Goal: Task Accomplishment & Management: Manage account settings

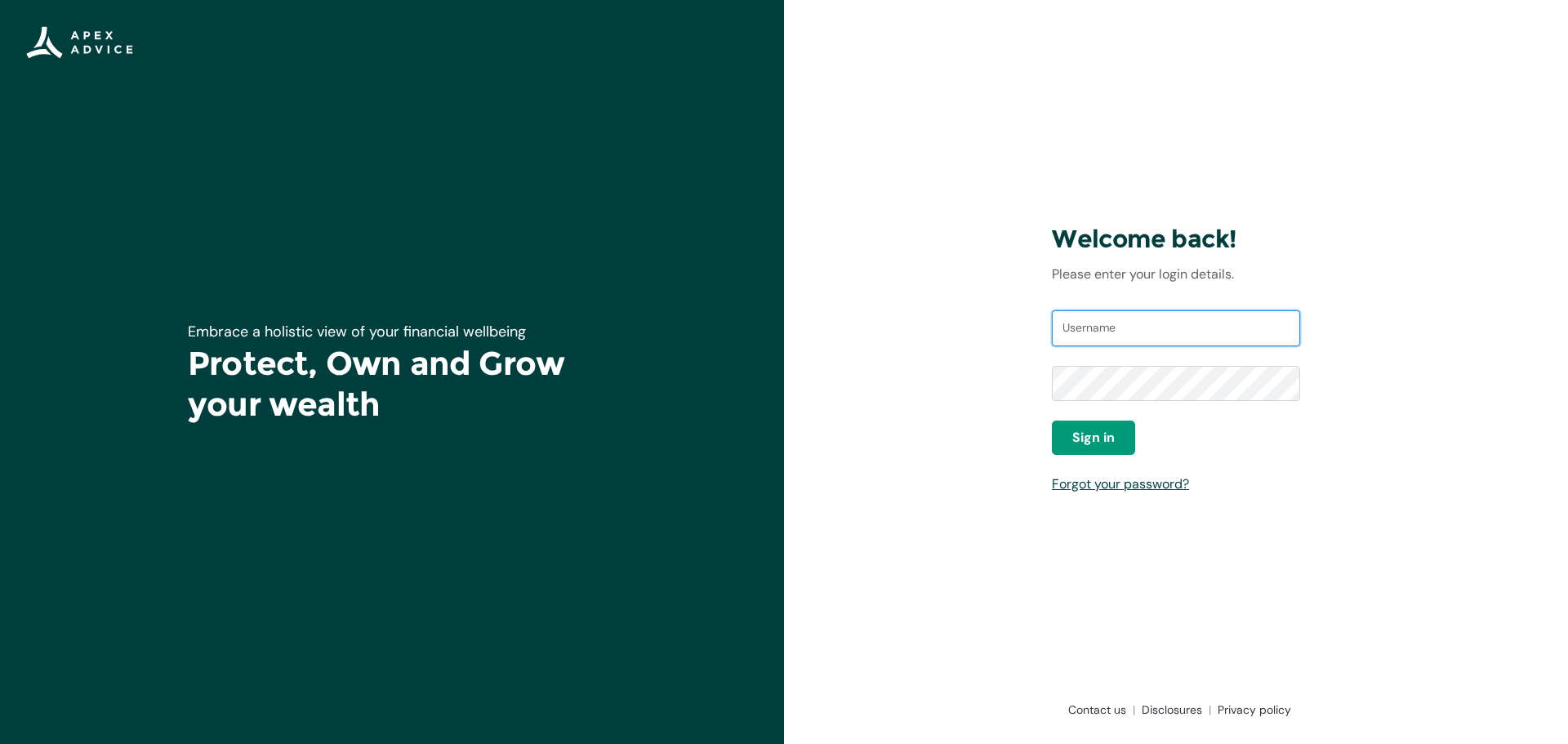
click at [1114, 328] on input "Username" at bounding box center [1176, 328] width 248 height 36
type input "janicetarrmckellar@gmail.com"
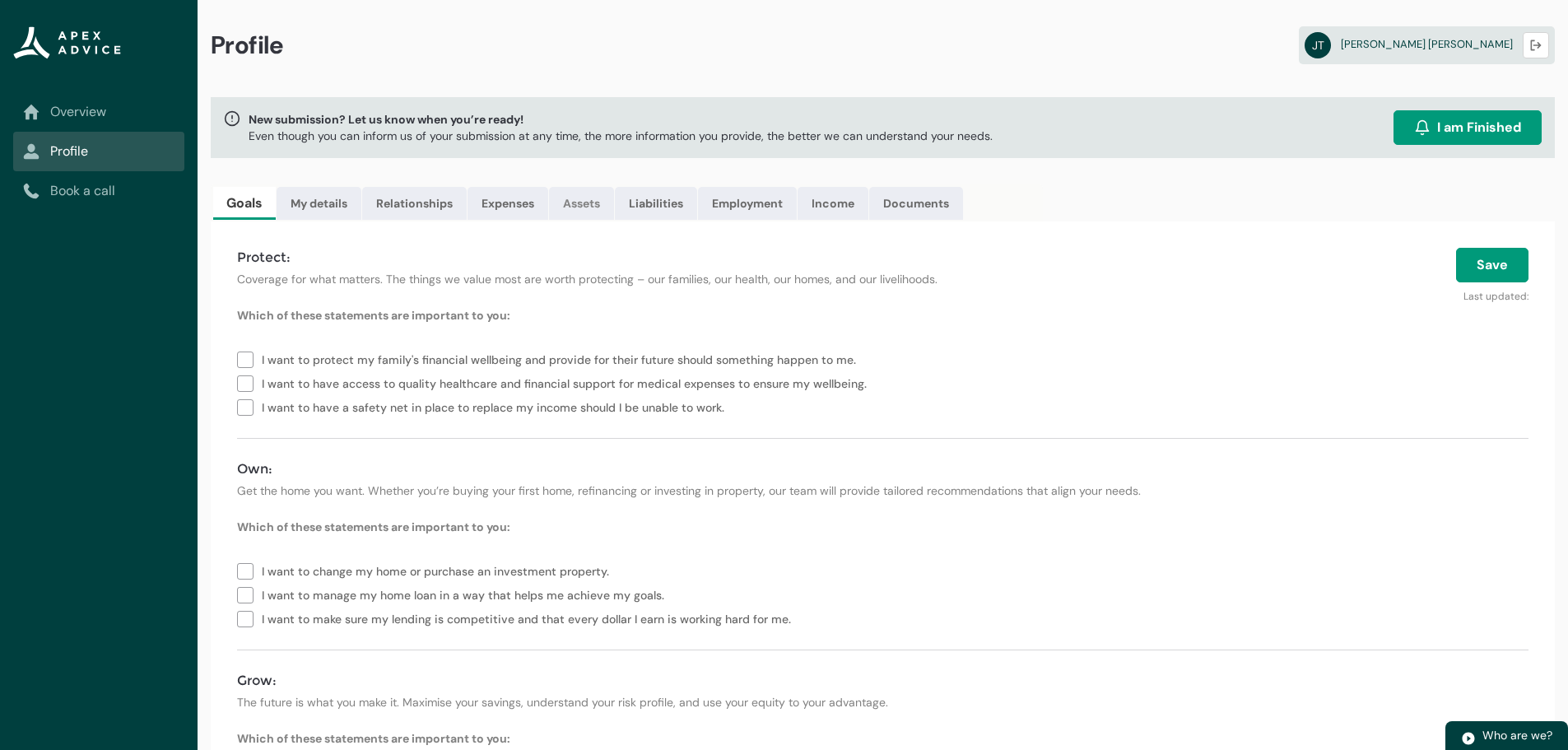
click at [594, 203] on link "Assets" at bounding box center [581, 203] width 65 height 33
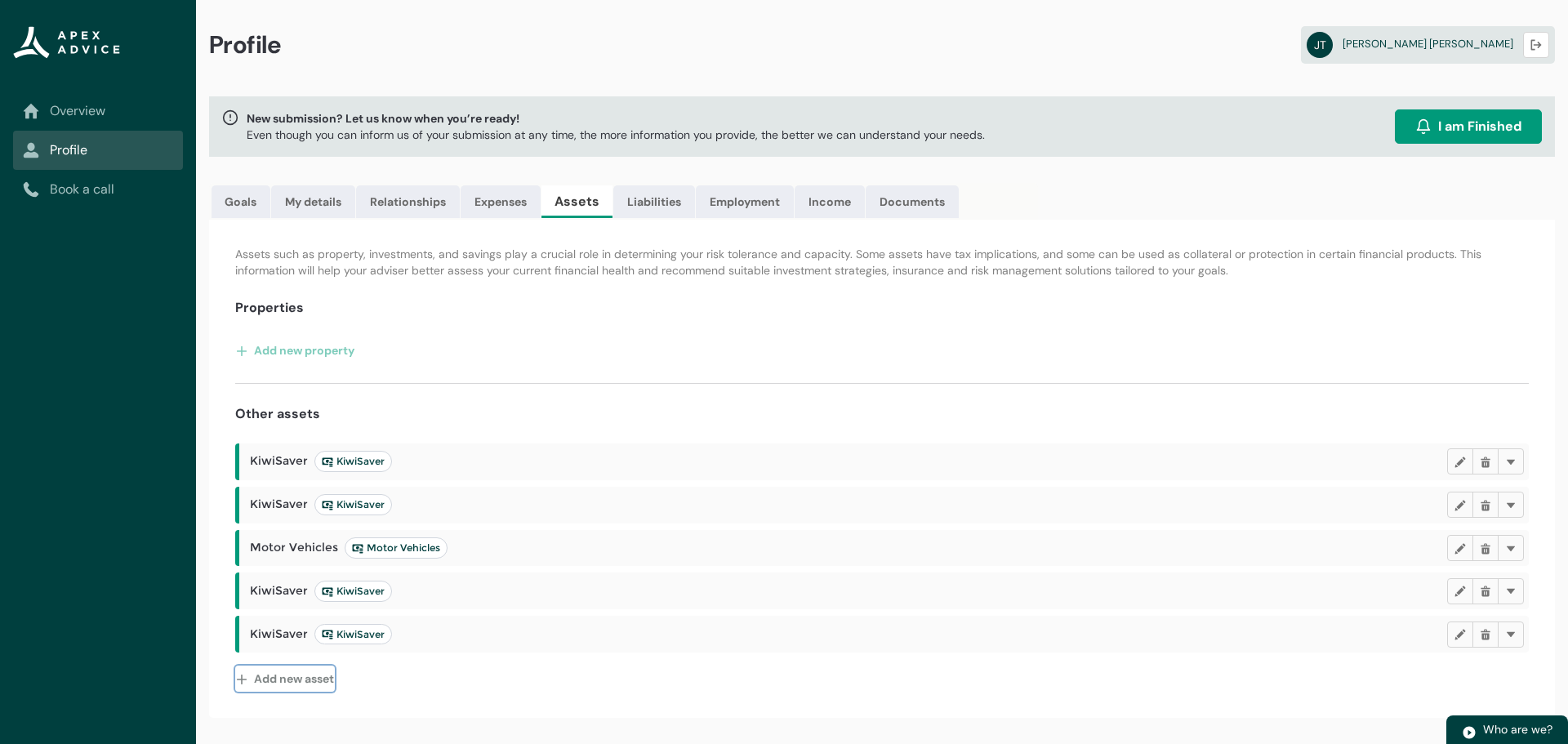
click at [306, 682] on button "Add new asset" at bounding box center [285, 678] width 99 height 26
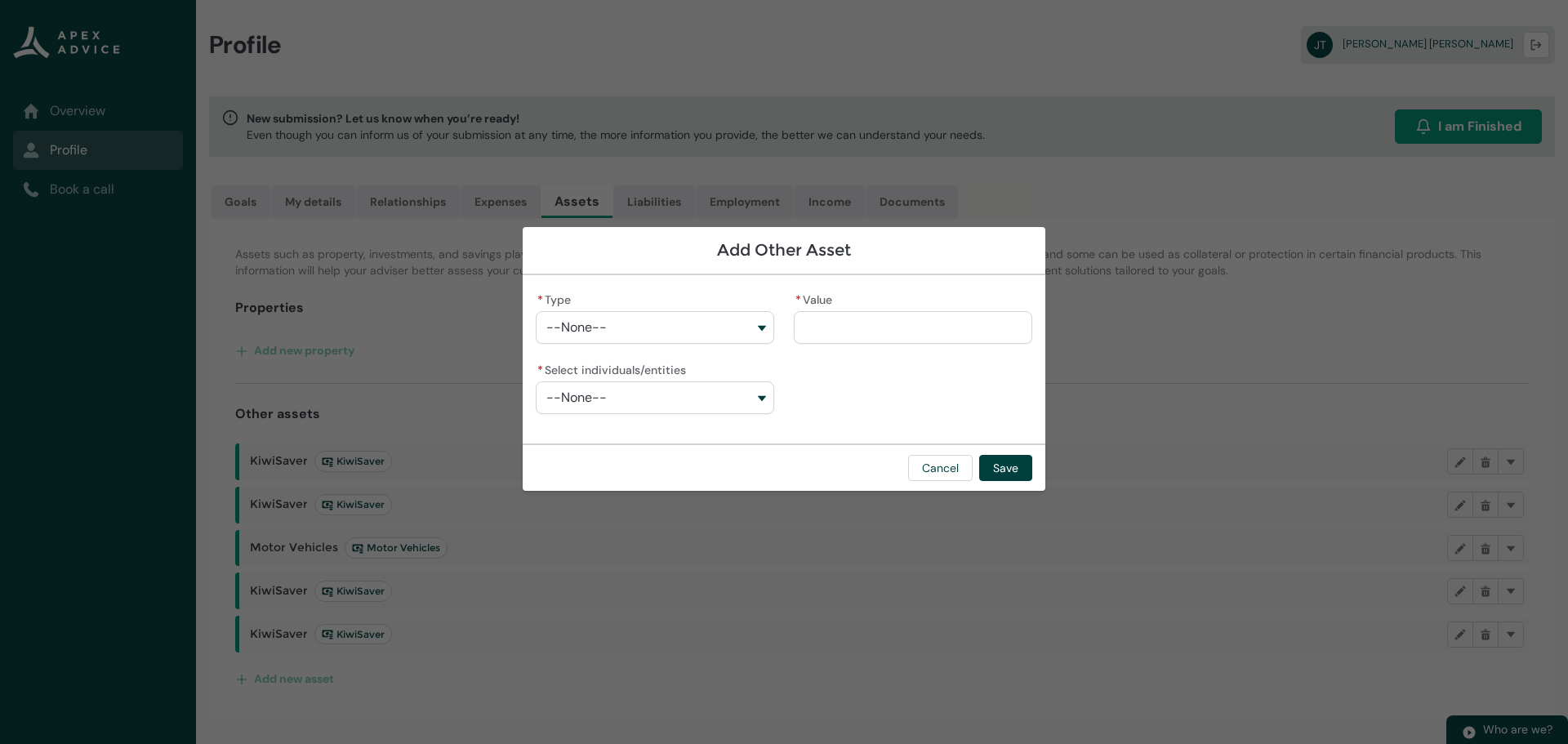
click at [760, 326] on button "--None--" at bounding box center [655, 327] width 239 height 33
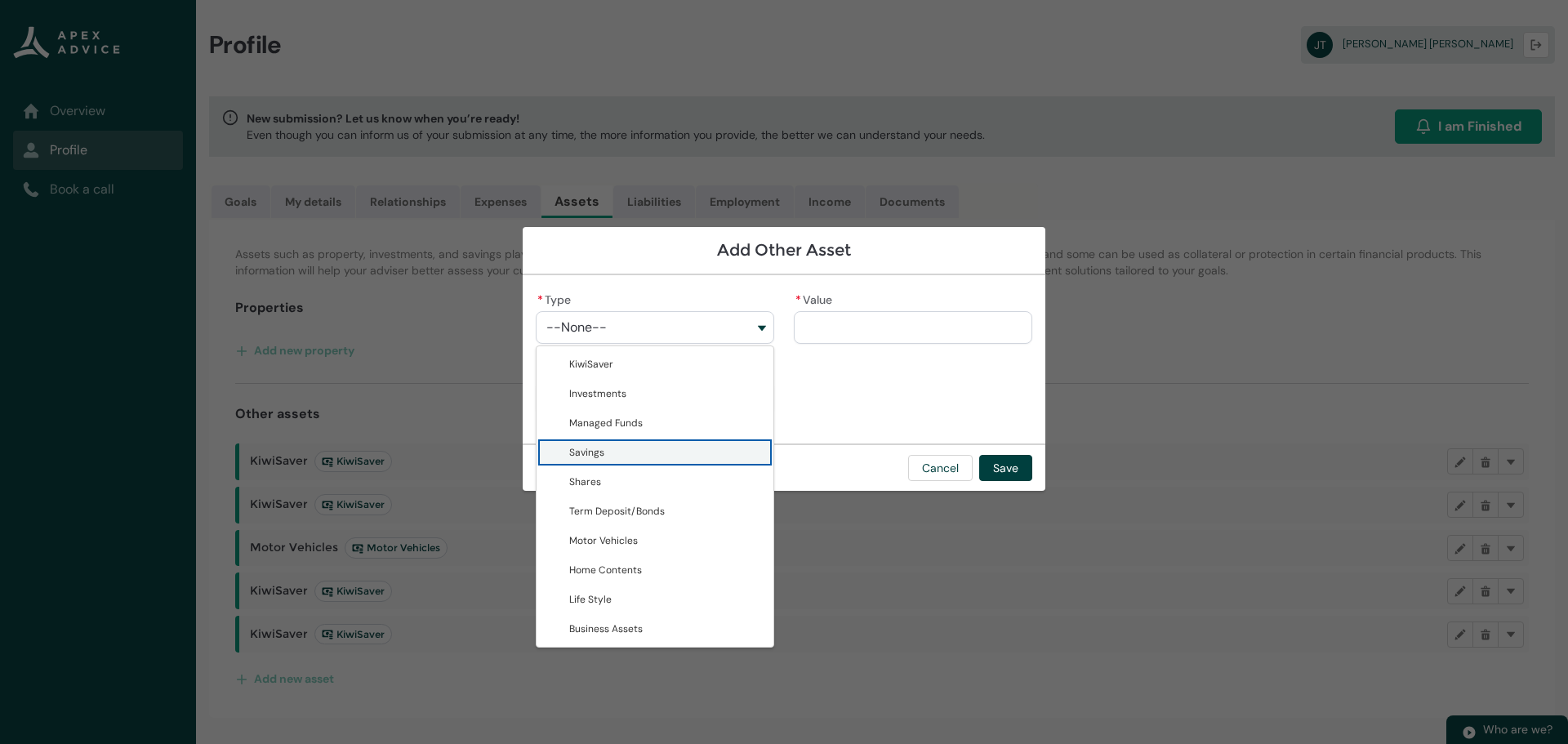
click at [577, 458] on span "Savings" at bounding box center [587, 453] width 35 height 13
type lightning-combobox "Savings"
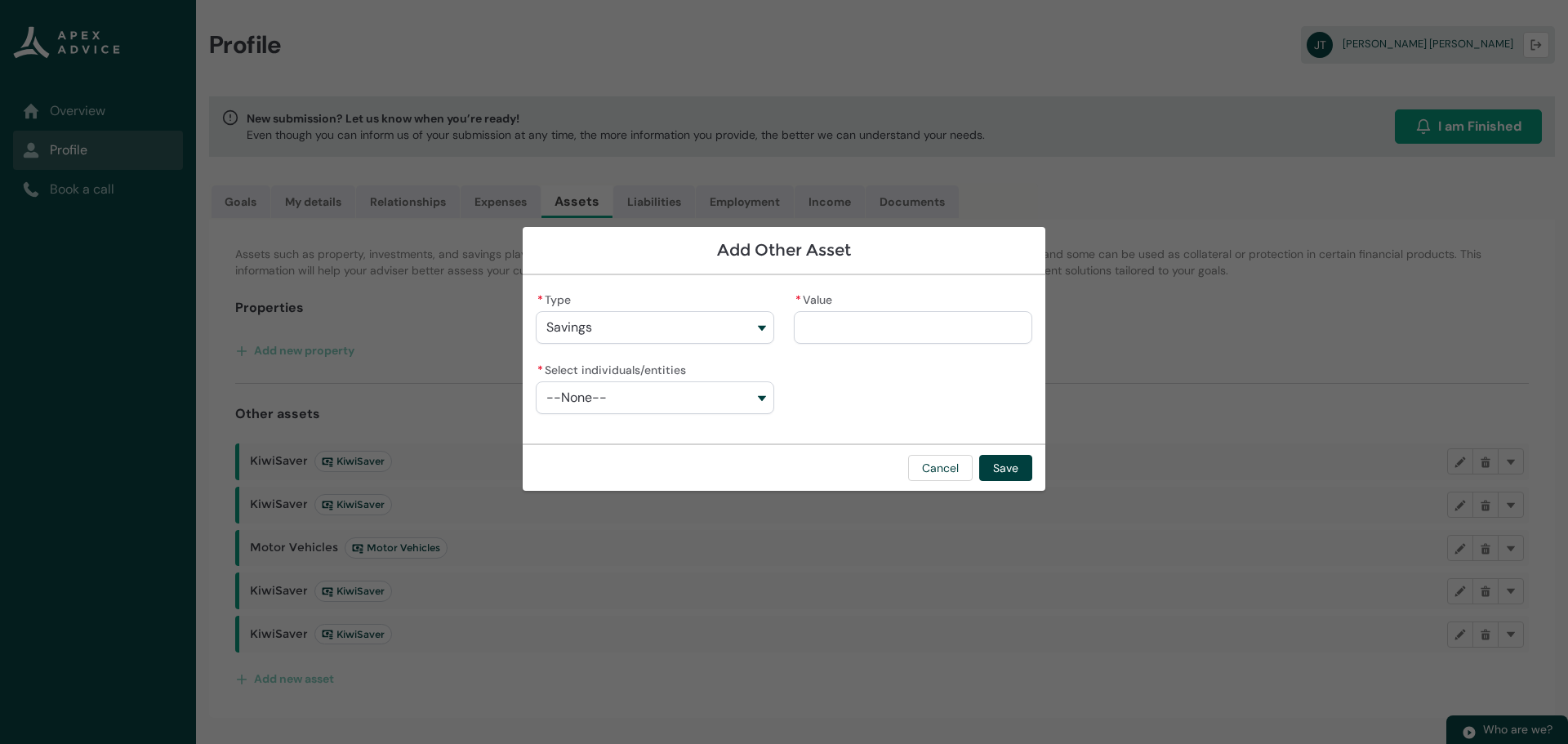
click at [850, 323] on input "* Value" at bounding box center [913, 327] width 239 height 33
type lightning-primitive-input-simple "5"
type input "*"
type lightning-primitive-input-simple "50"
type input "**"
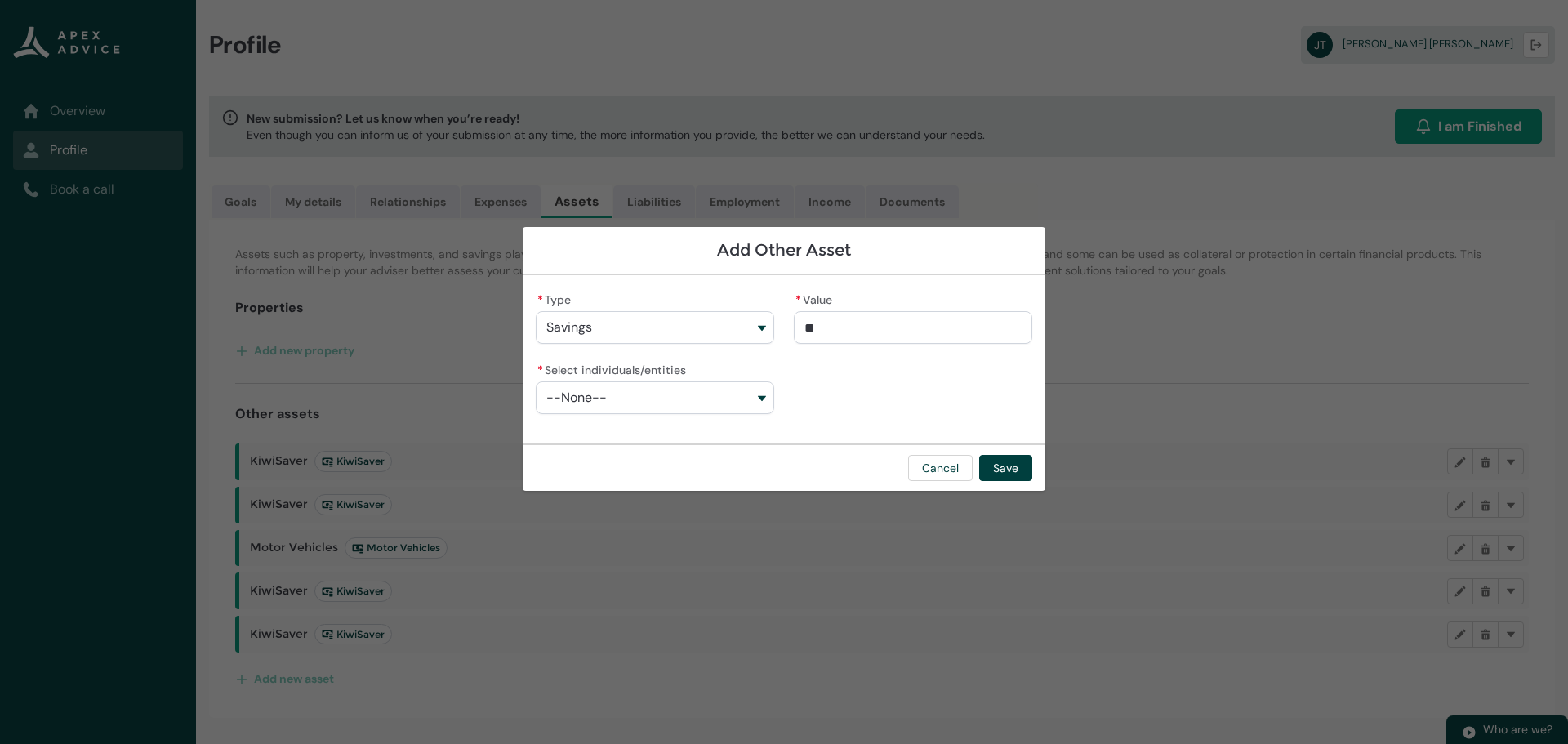
type lightning-primitive-input-simple "500"
type input "***"
type lightning-primitive-input-simple "5000"
type input "*********"
click at [615, 401] on button "--None--" at bounding box center [655, 397] width 239 height 33
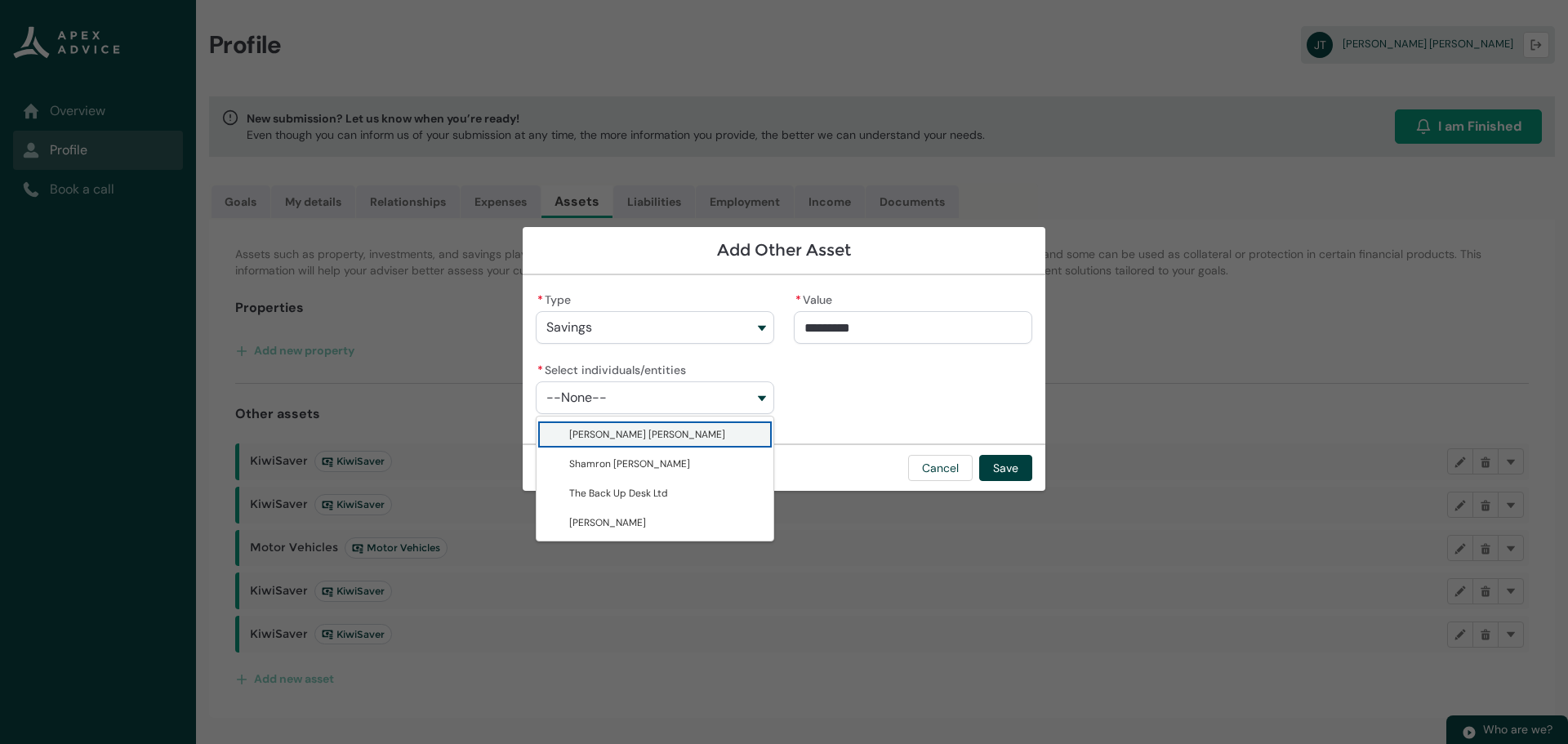
click at [612, 423] on lightning-base-combobox-item "[PERSON_NAME] [PERSON_NAME]" at bounding box center [655, 434] width 237 height 29
type lightning-combobox "0017F00000s9qLLQAY"
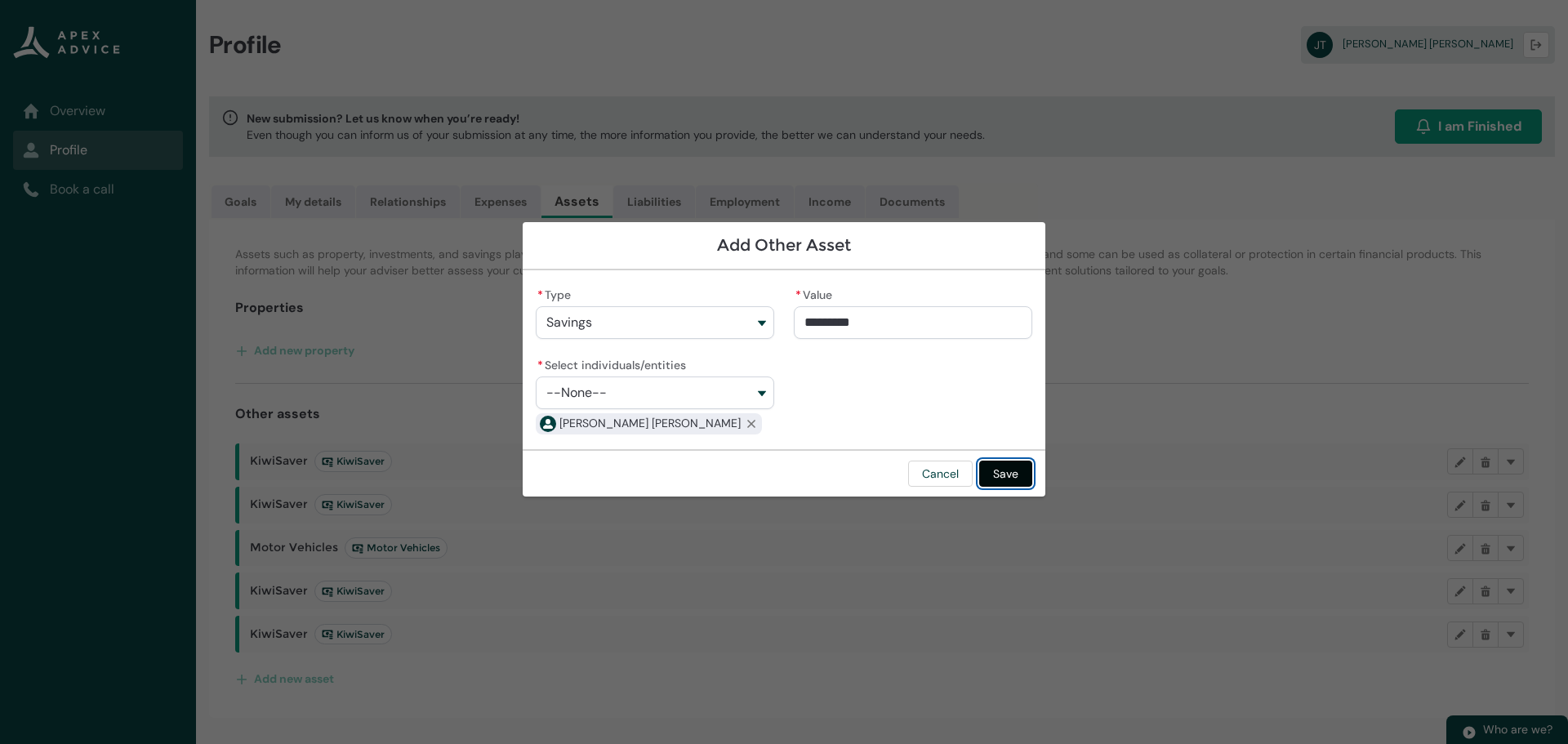
click at [1027, 479] on button "Save" at bounding box center [1006, 474] width 53 height 26
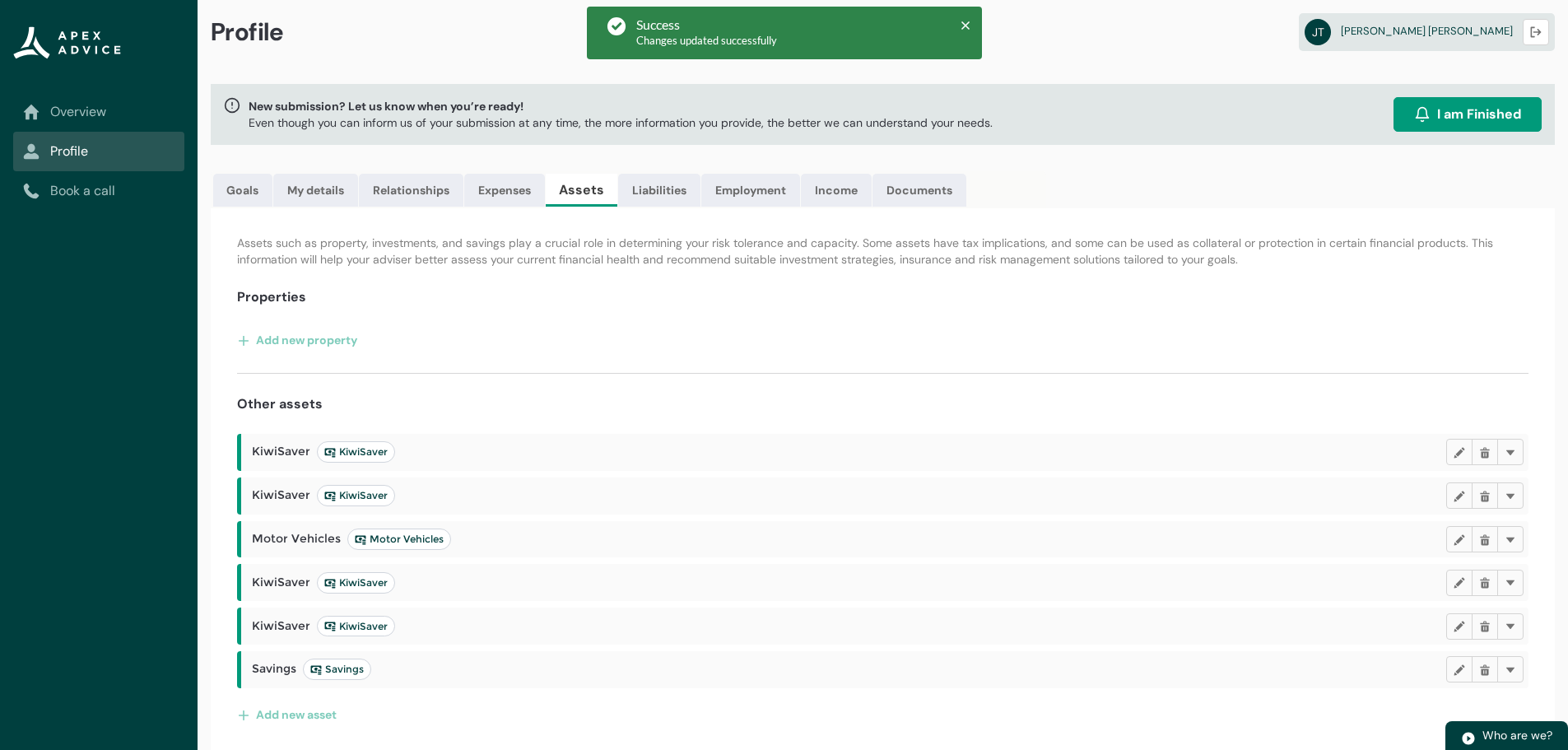
scroll to position [17, 0]
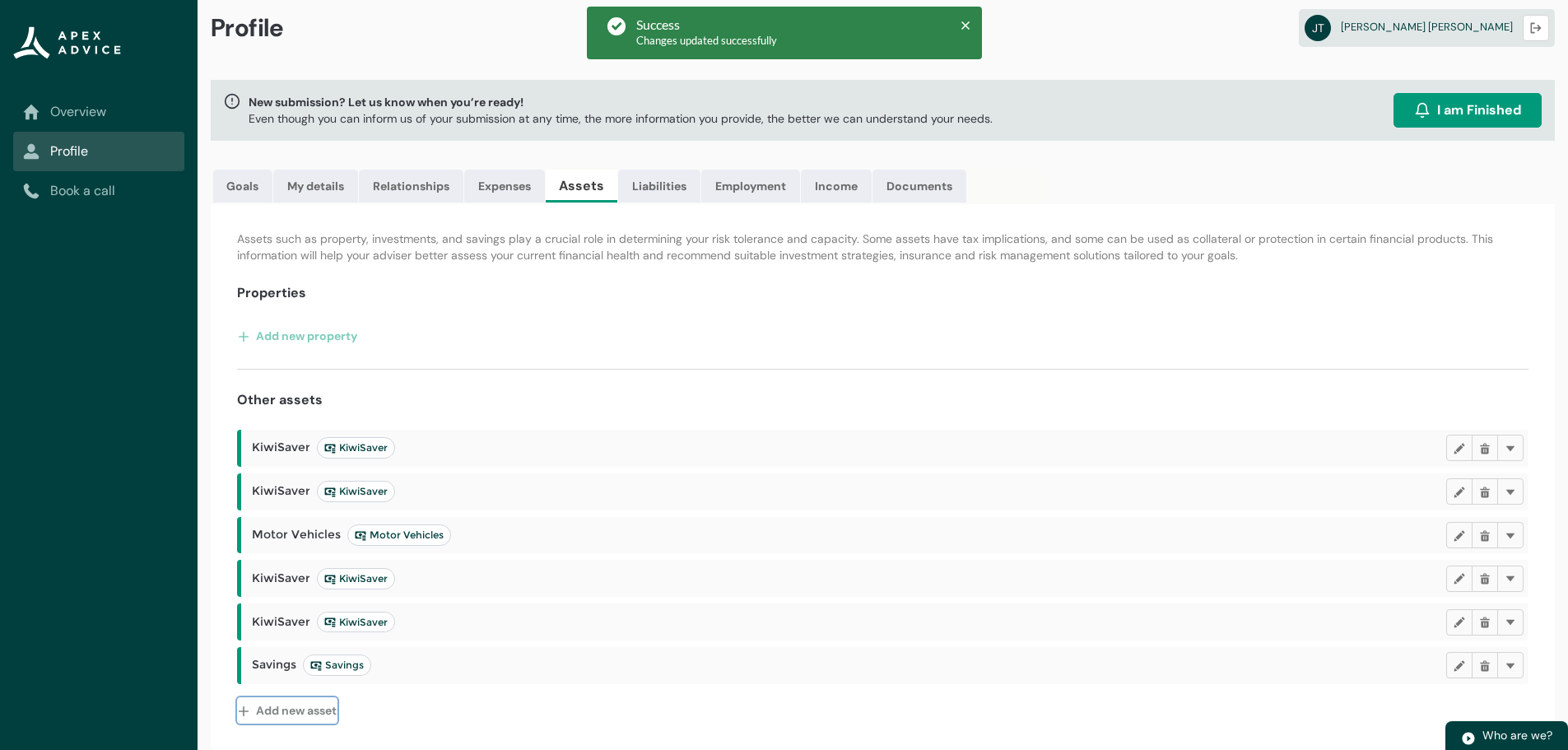
click at [296, 704] on button "Add new asset" at bounding box center [287, 710] width 100 height 26
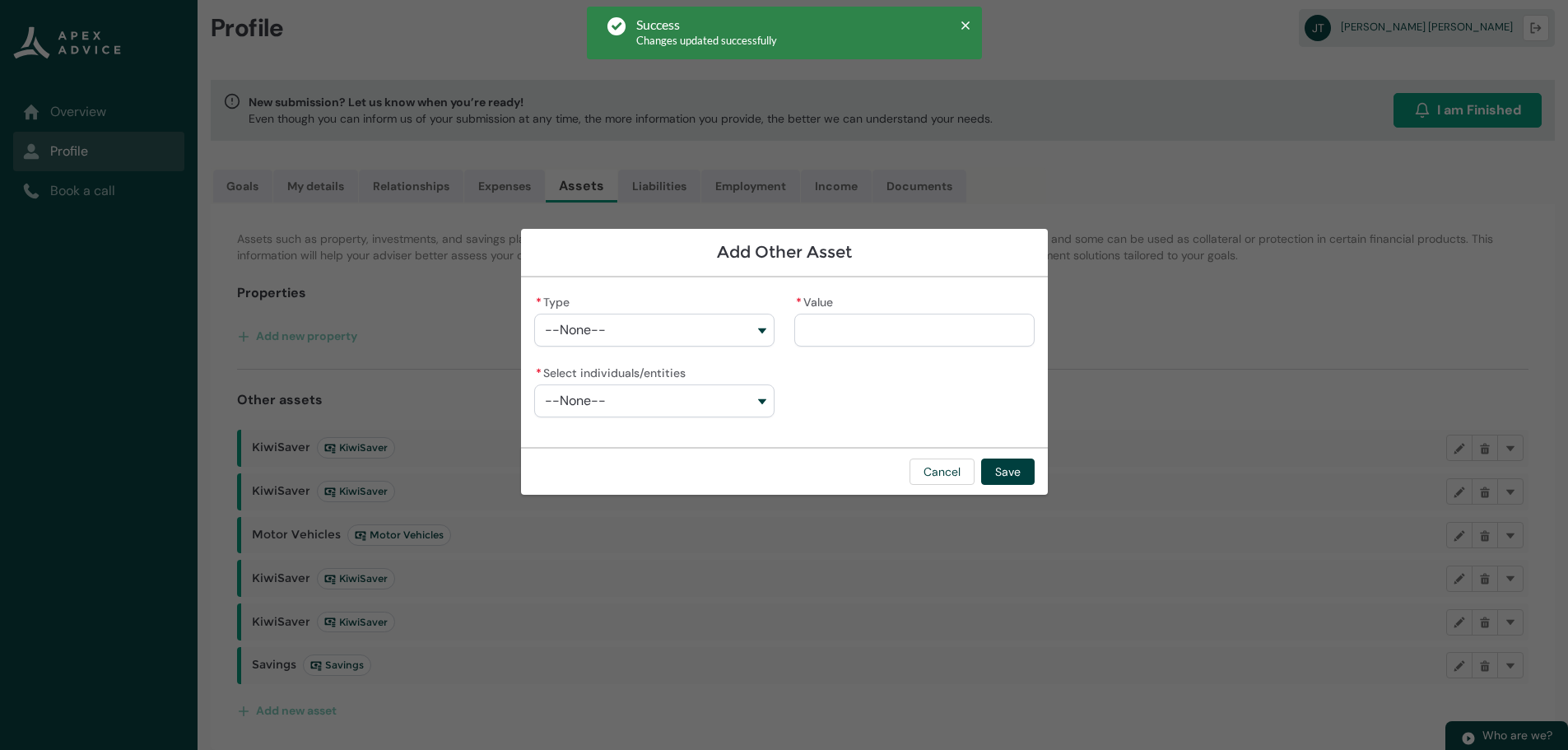
click at [664, 329] on button "--None--" at bounding box center [655, 330] width 241 height 33
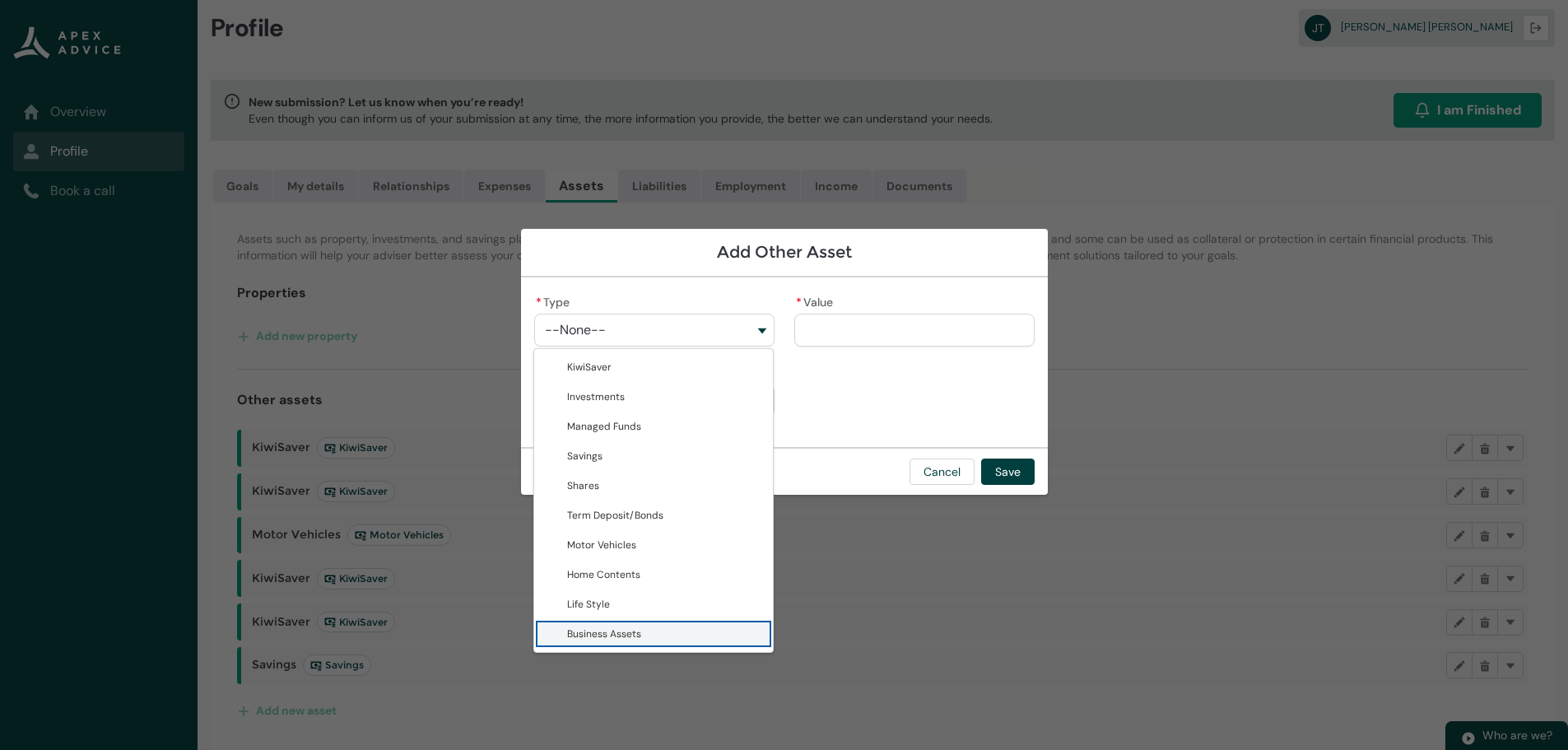
click at [624, 629] on span "Business Assets" at bounding box center [605, 634] width 74 height 13
type lightning-combobox "Business Assets"
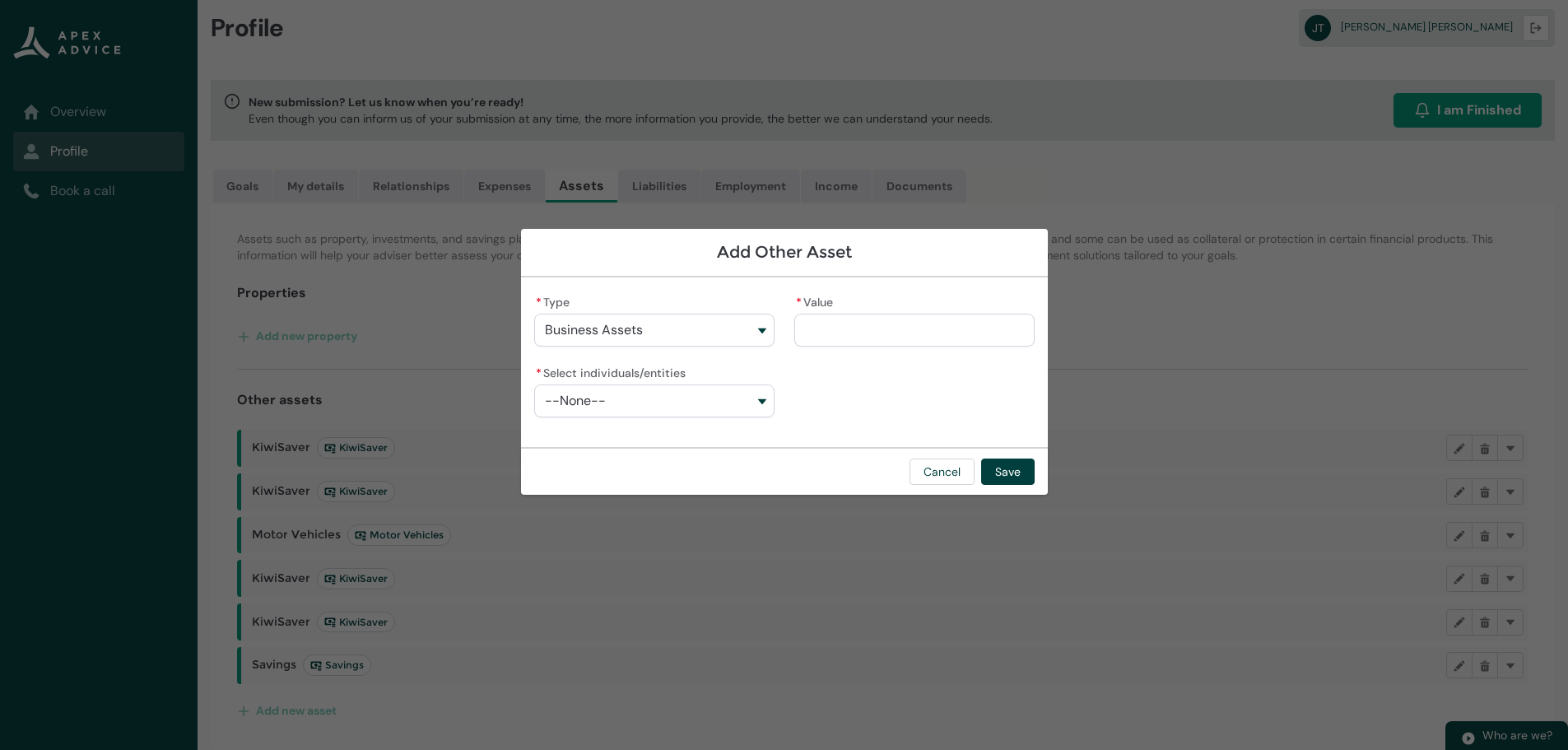
click at [832, 332] on input "* Value" at bounding box center [914, 330] width 241 height 33
type lightning-primitive-input-simple "7"
type input "*"
type lightning-primitive-input-simple "70"
type input "**"
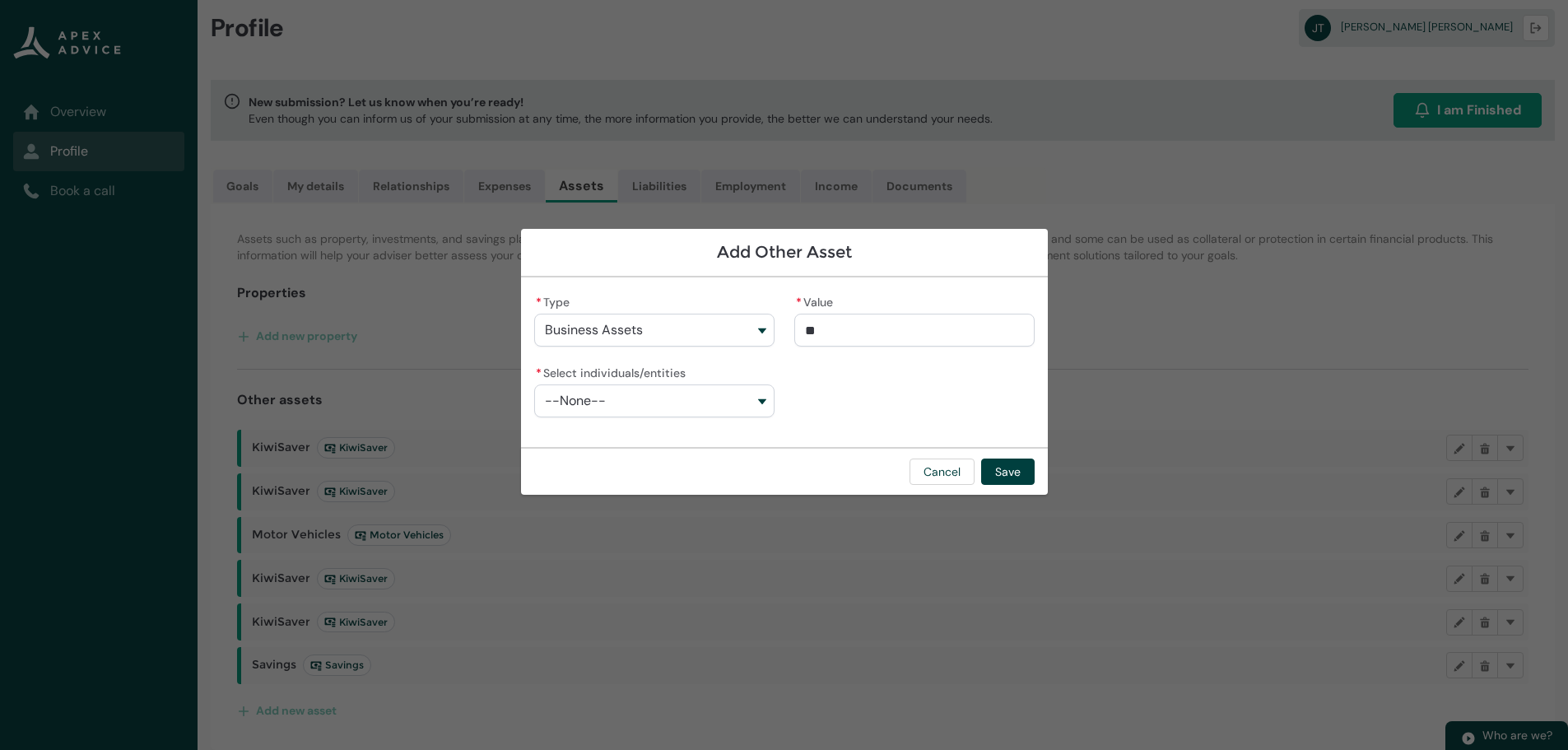
type lightning-primitive-input-simple "700"
type input "***"
type lightning-primitive-input-simple "7000"
type input "*********"
click at [640, 401] on button "--None--" at bounding box center [655, 401] width 241 height 33
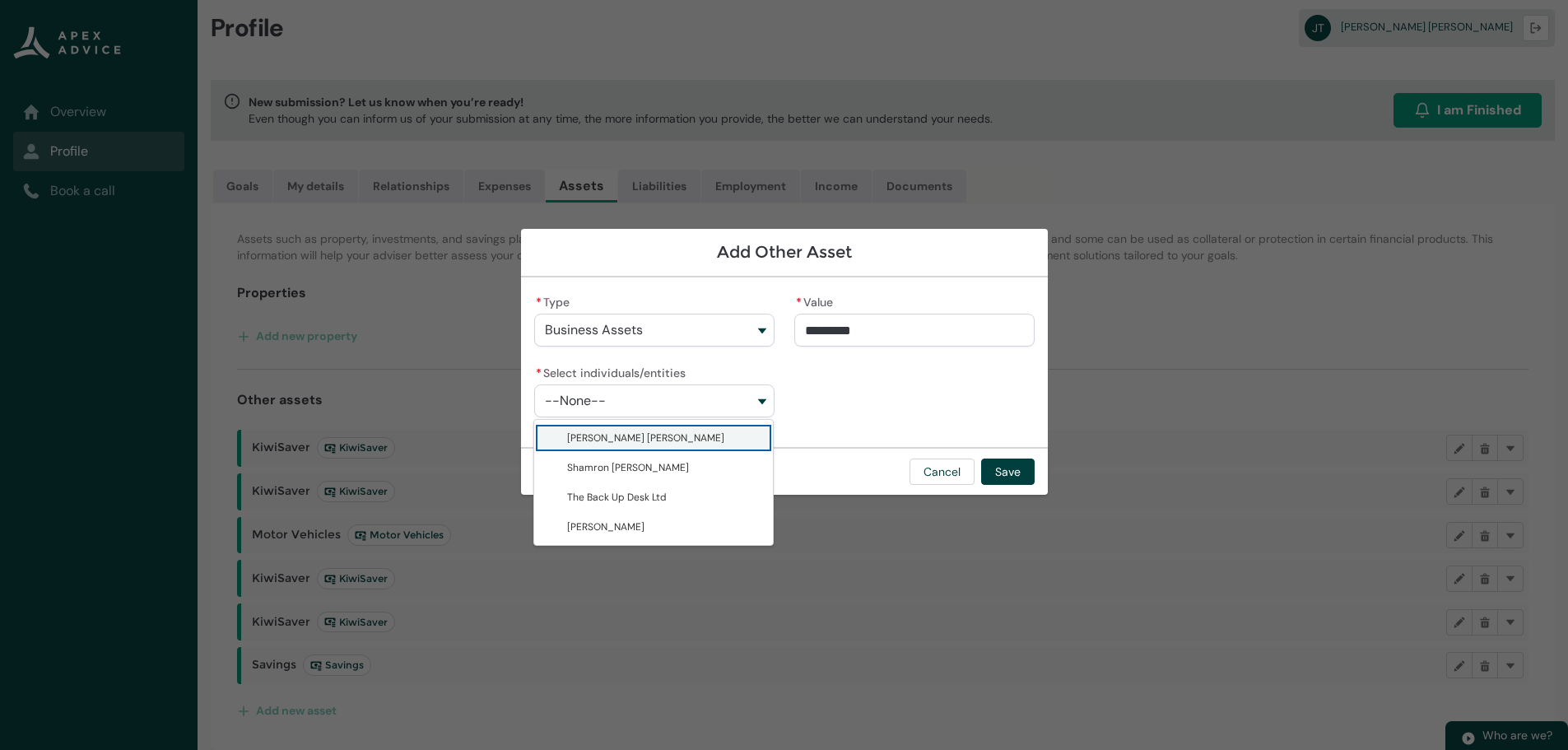
click at [640, 429] on lightning-base-combobox-item "[PERSON_NAME] [PERSON_NAME]" at bounding box center [654, 437] width 239 height 29
type lightning-combobox "0017F00000s9qLLQAY"
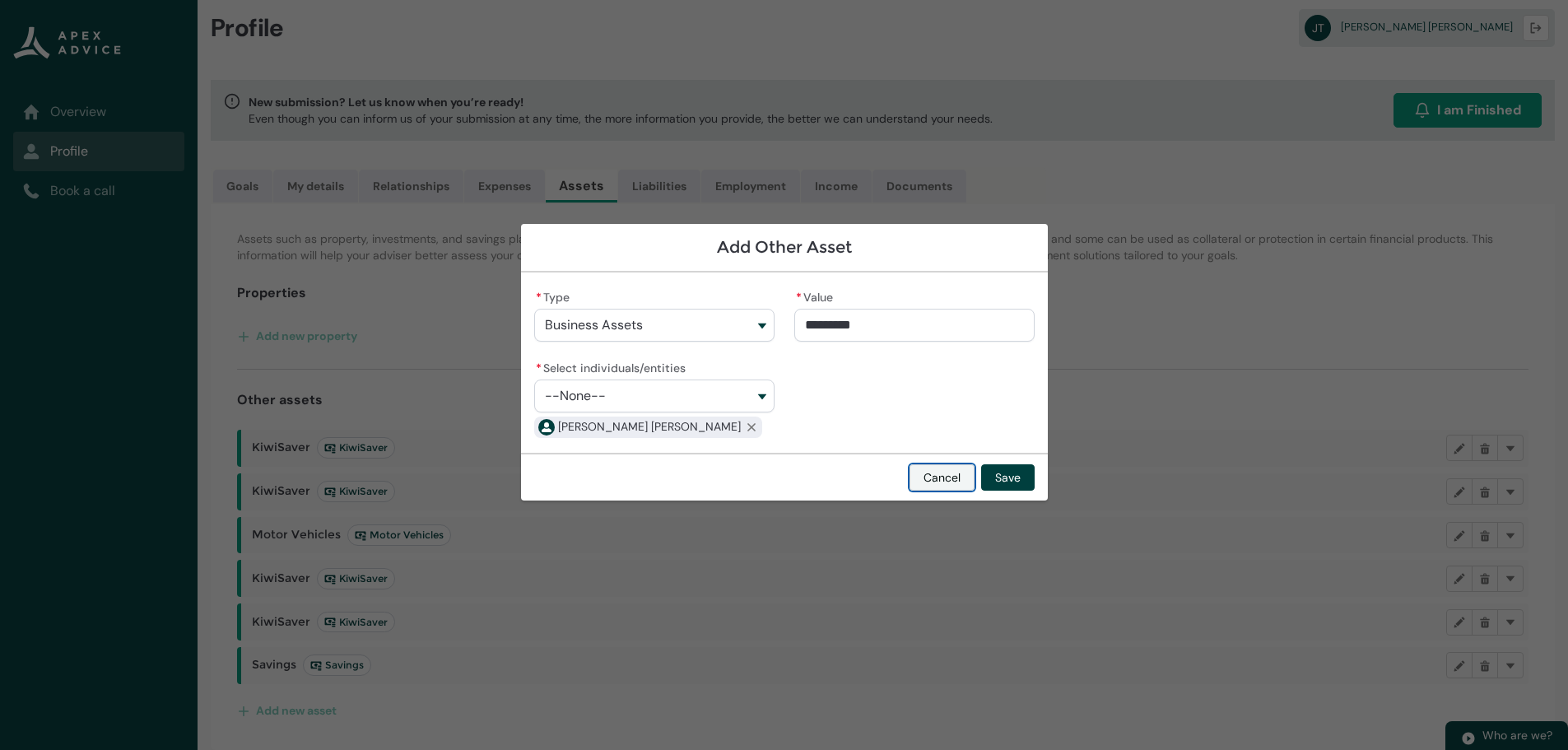
click at [964, 478] on button "Cancel" at bounding box center [942, 478] width 65 height 26
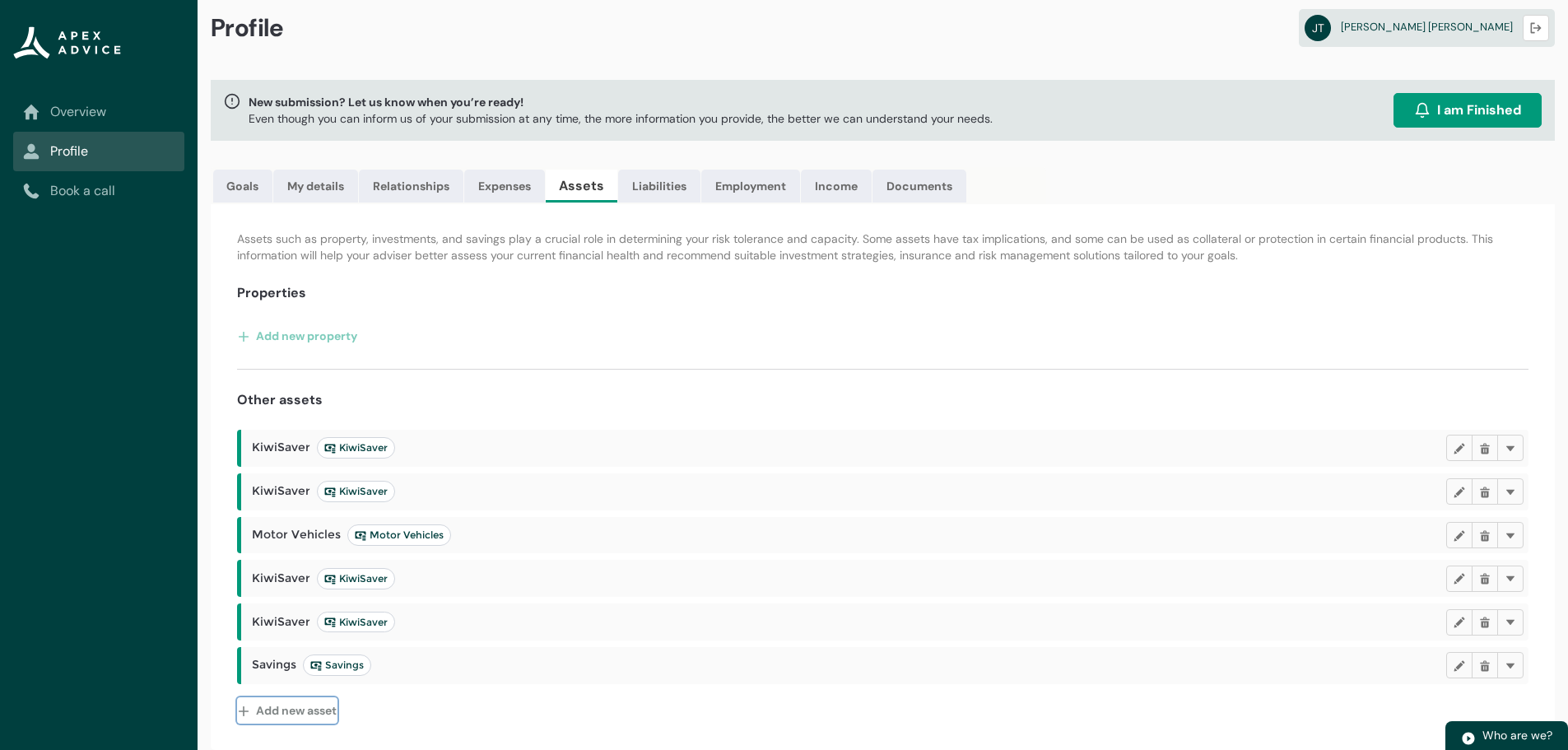
click at [301, 712] on button "Add new asset" at bounding box center [287, 710] width 100 height 26
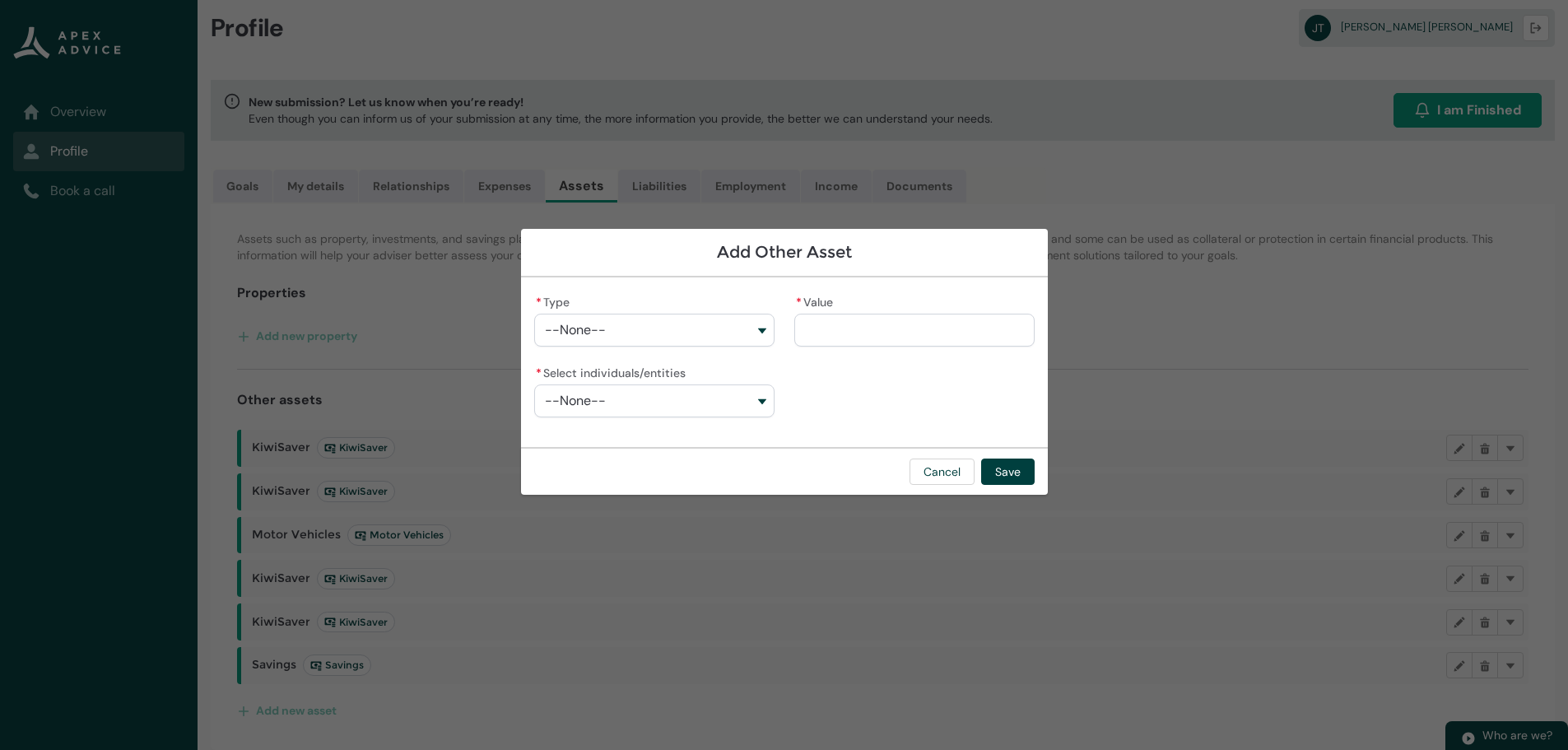
click at [635, 407] on button "--None--" at bounding box center [655, 401] width 241 height 33
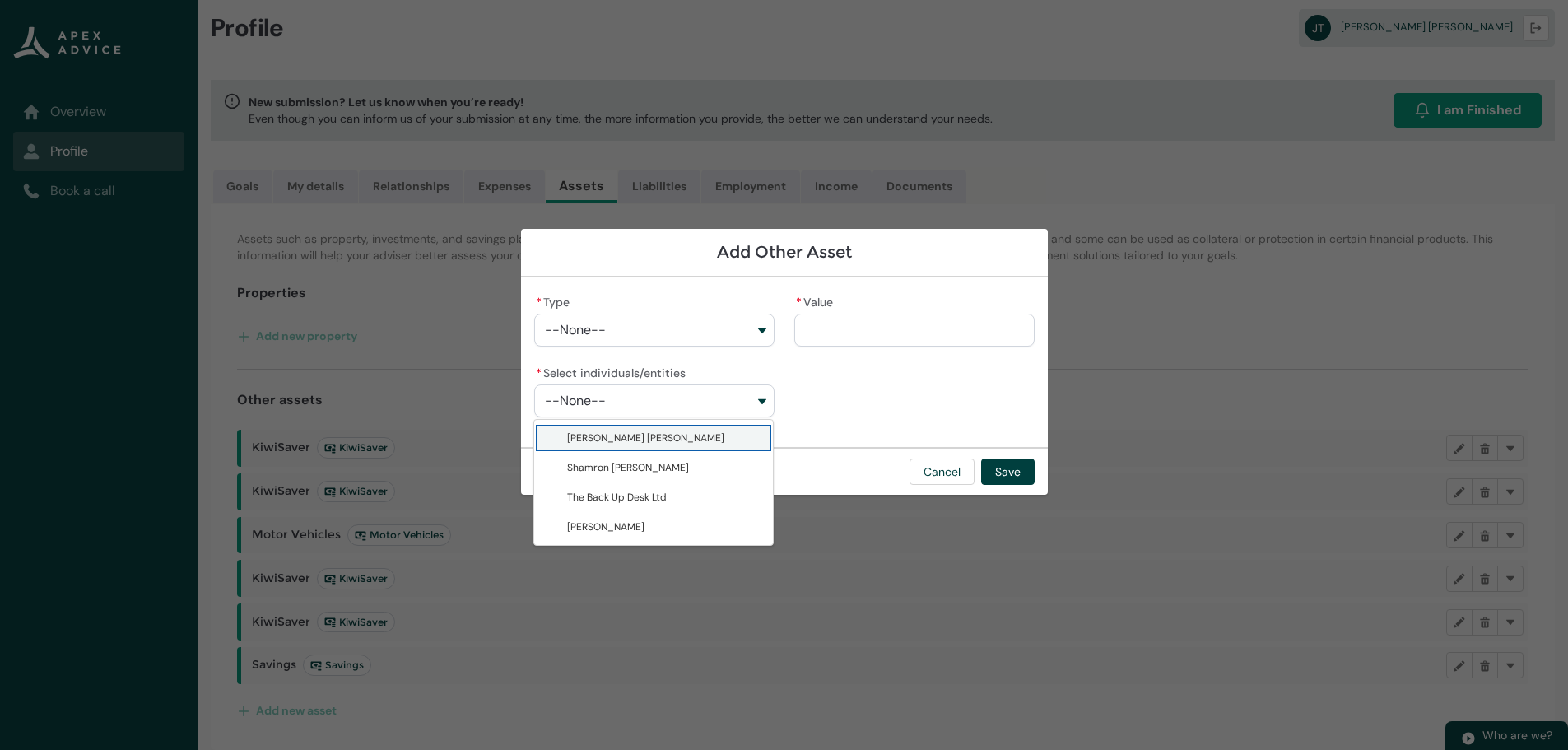
click at [639, 323] on button "--None--" at bounding box center [655, 330] width 241 height 33
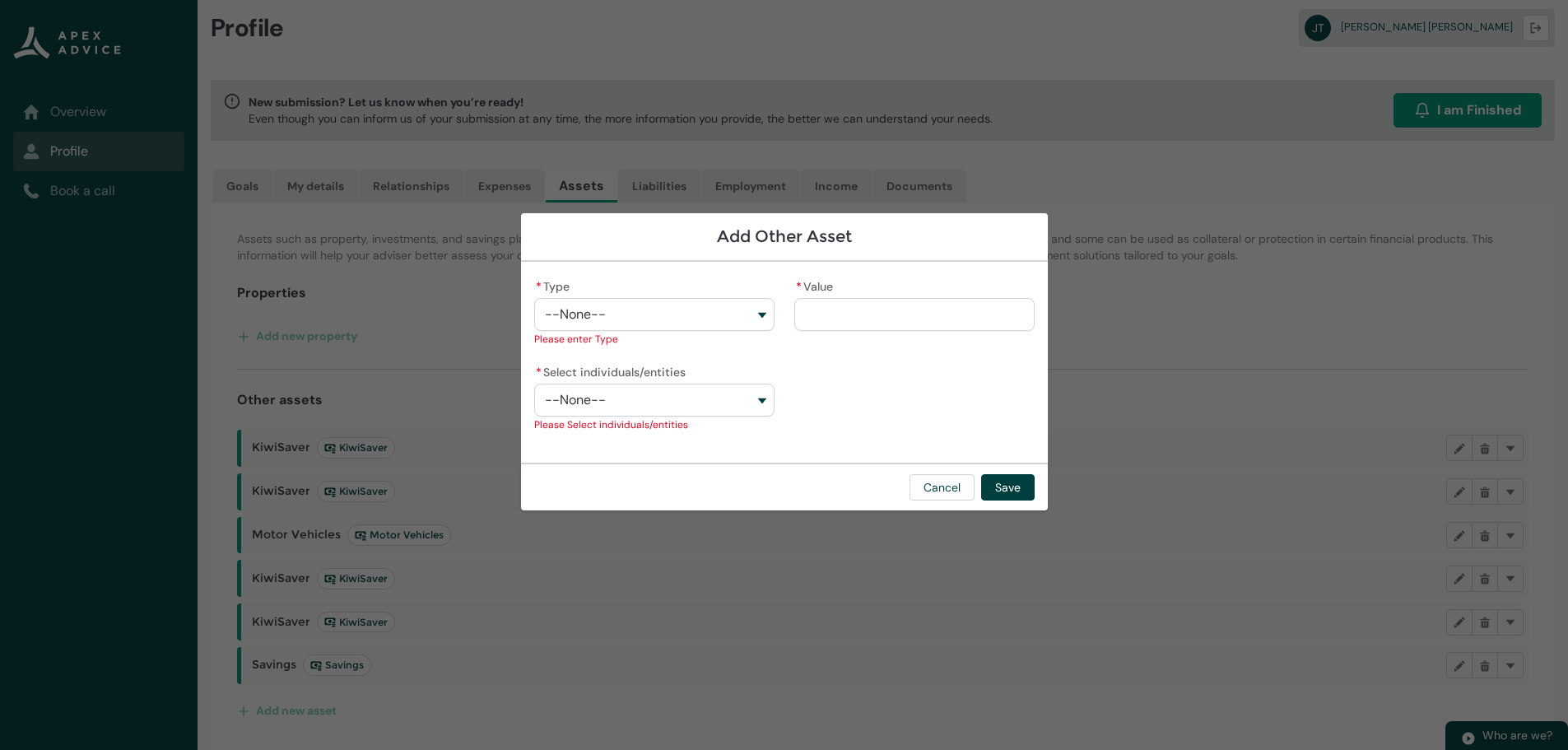
click at [915, 624] on div "Add Other Asset * Type --None-- KiwiSaver Investments Managed Funds Savings Sha…" at bounding box center [785, 375] width 527 height 750
click at [946, 484] on button "Cancel" at bounding box center [942, 487] width 65 height 26
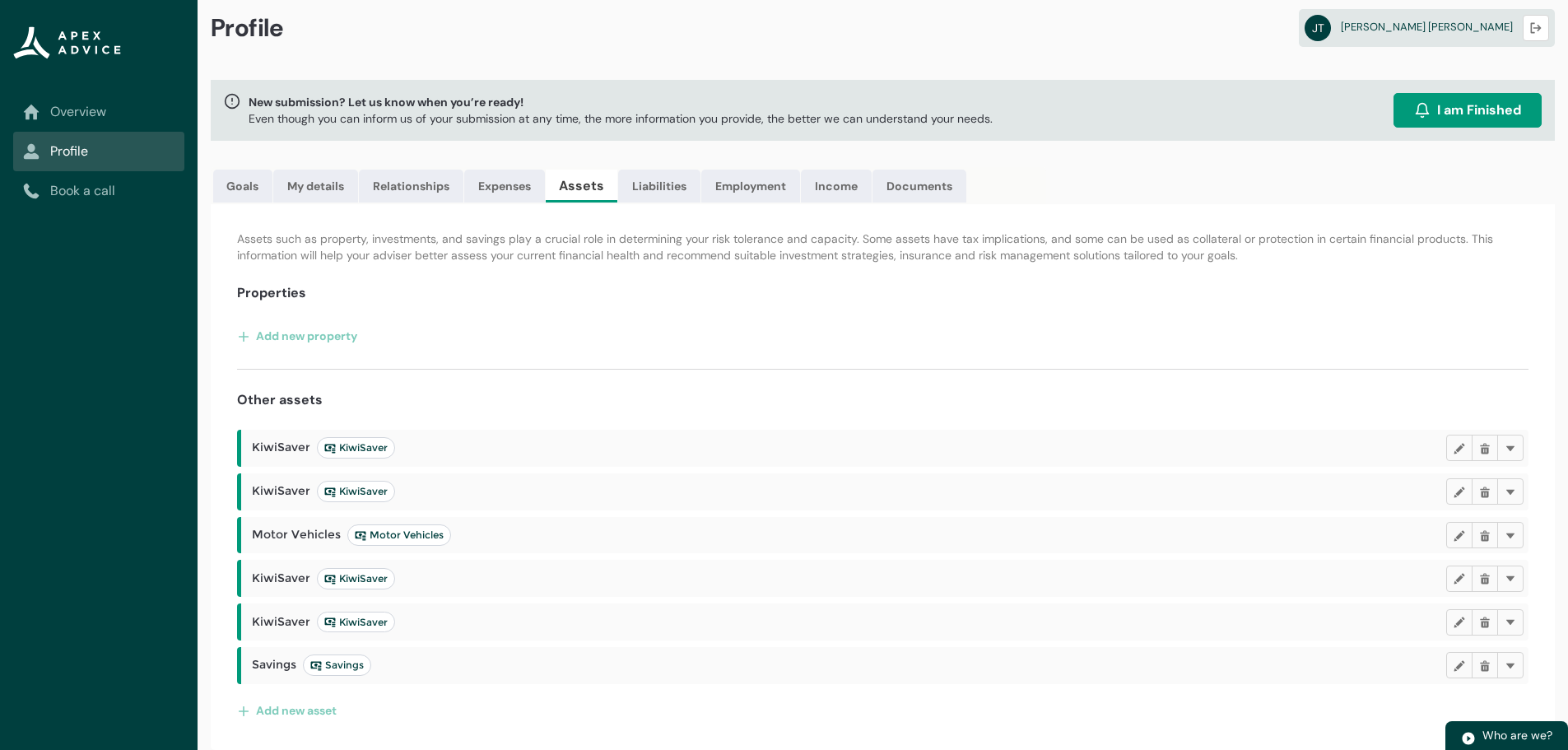
click at [112, 117] on link "Overview" at bounding box center [98, 111] width 151 height 20
